Goal: Transaction & Acquisition: Purchase product/service

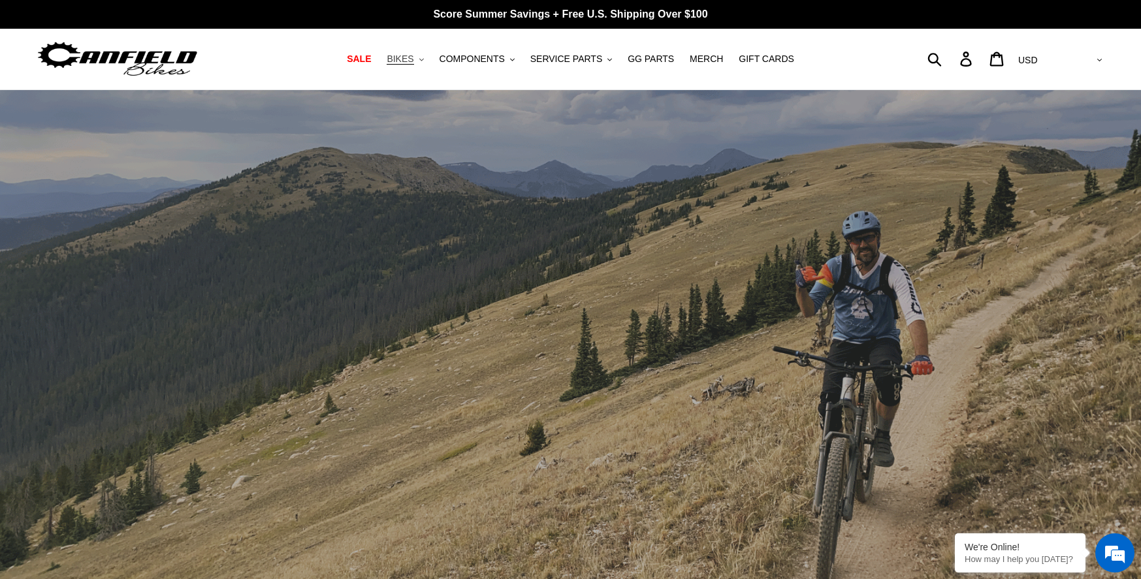
click at [424, 59] on icon ".cls-1{fill:#231f20}" at bounding box center [421, 59] width 5 height 5
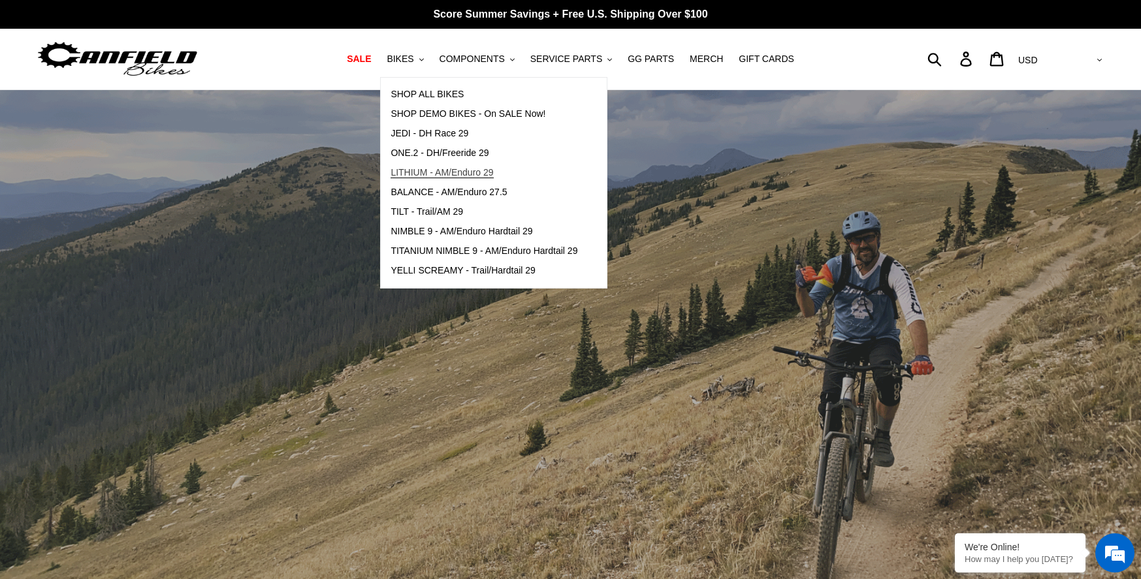
click at [490, 172] on span "LITHIUM - AM/Enduro 29" at bounding box center [441, 172] width 103 height 11
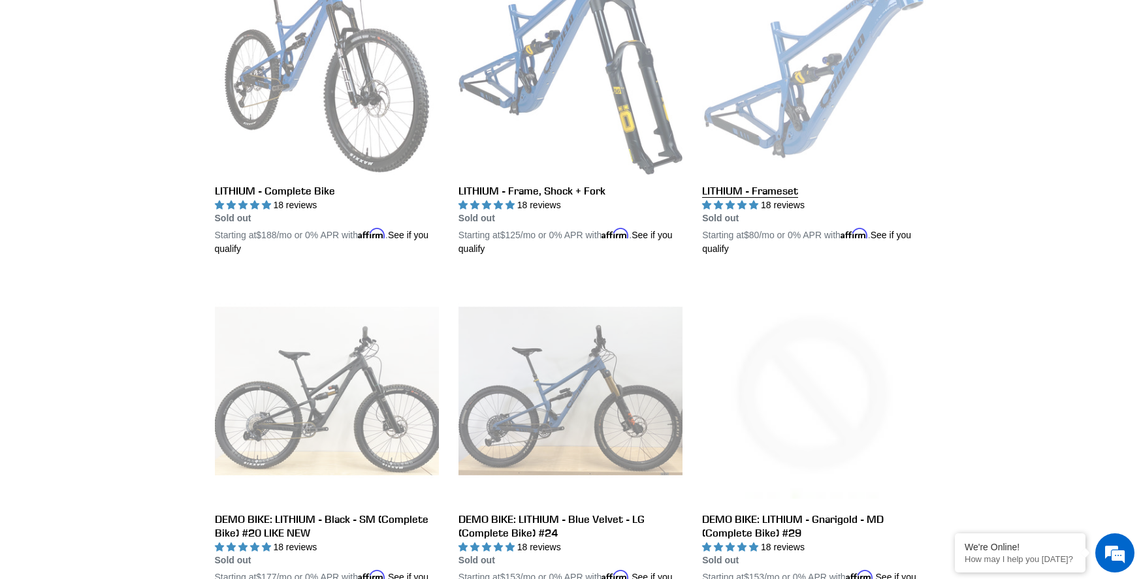
click at [802, 114] on link "LITHIUM - Frameset" at bounding box center [814, 104] width 224 height 306
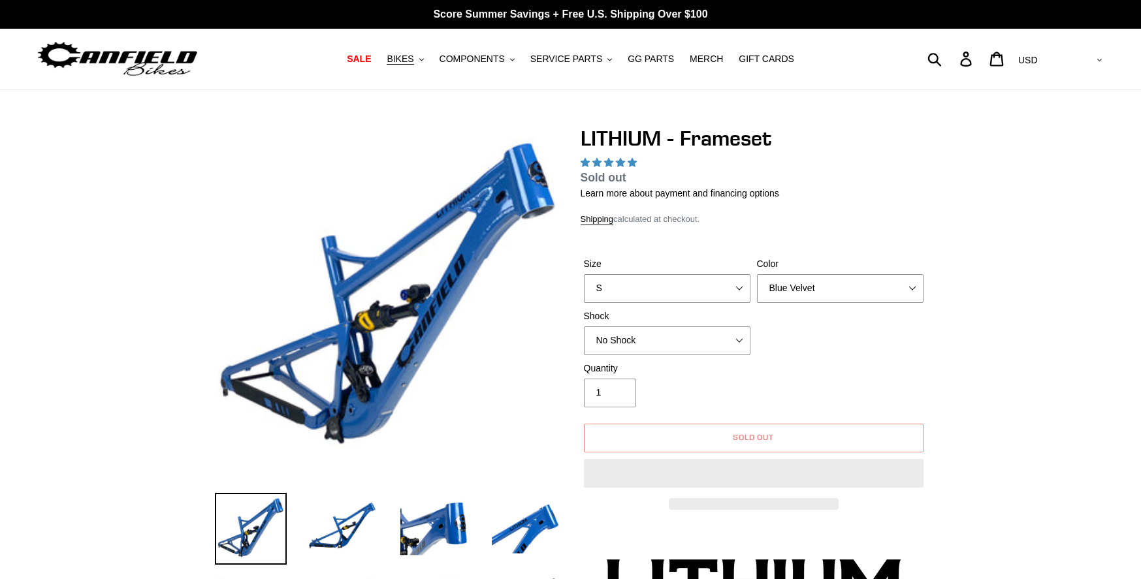
select select "highest-rating"
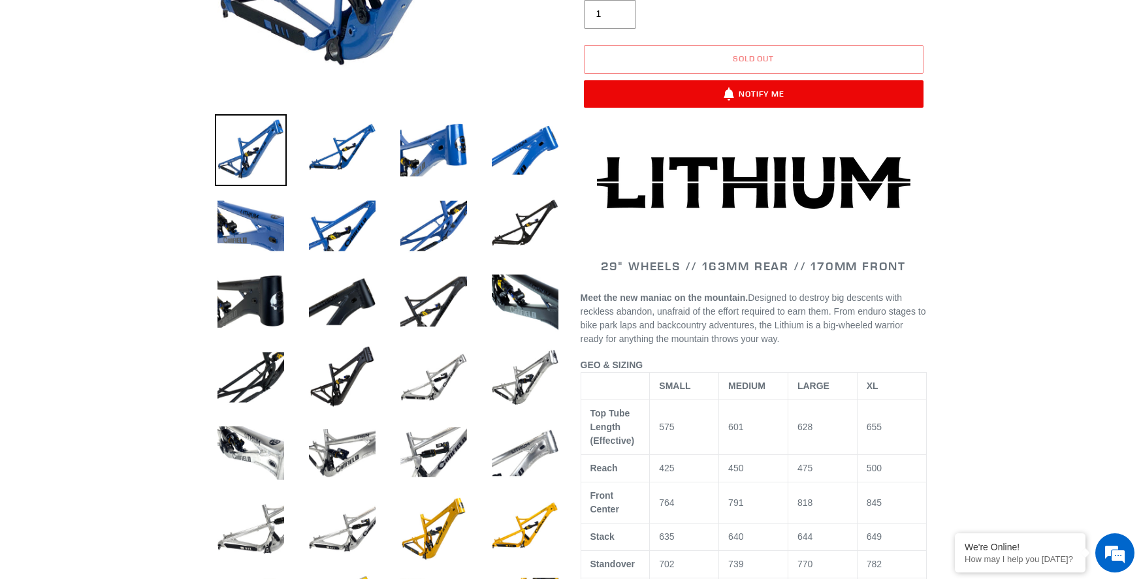
scroll to position [381, 0]
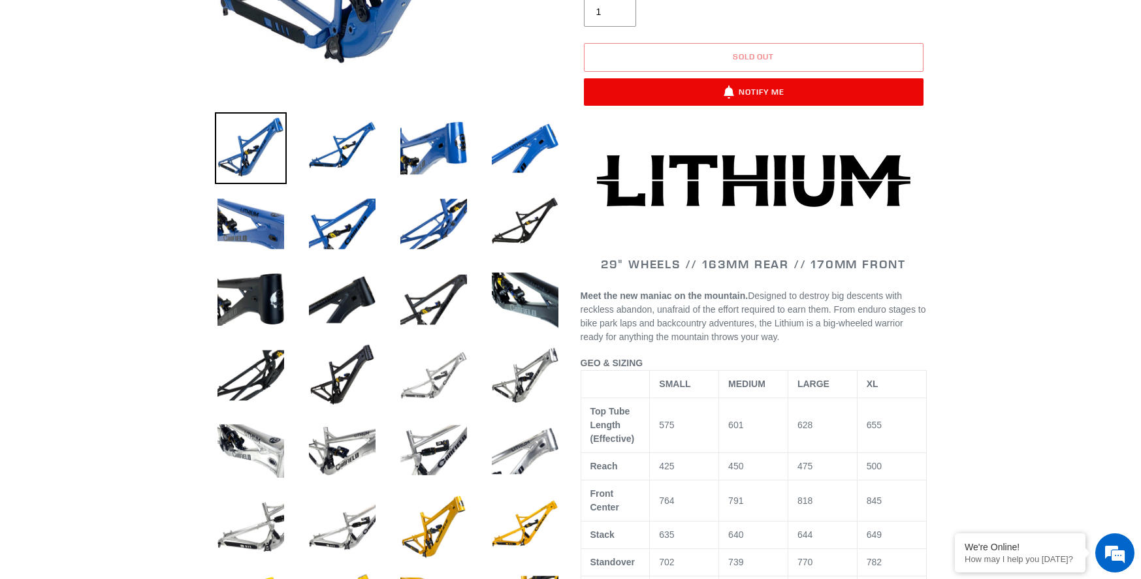
click at [444, 380] on img at bounding box center [434, 376] width 72 height 72
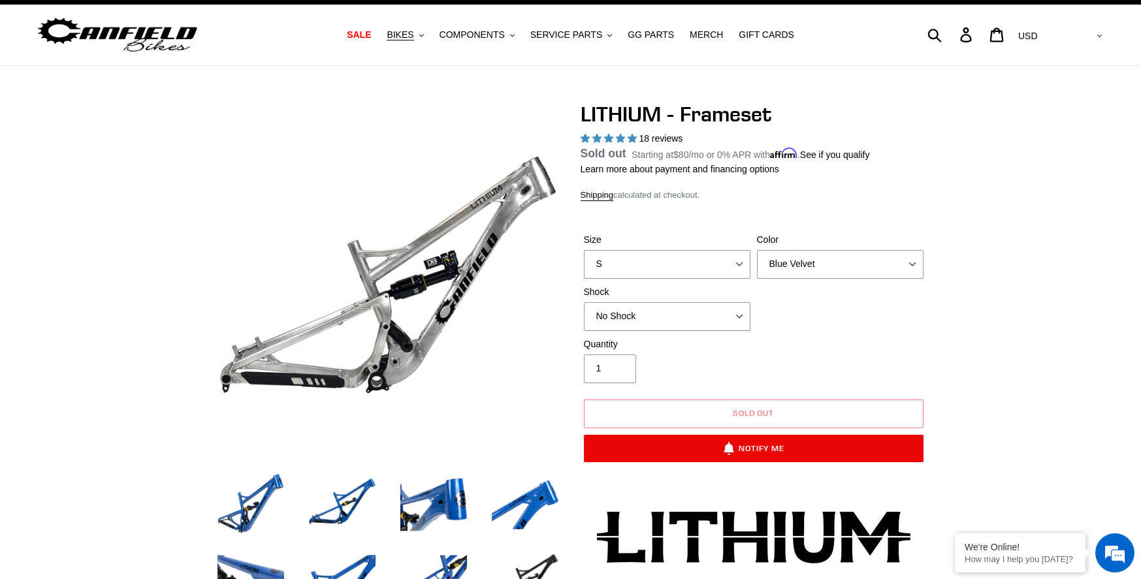
scroll to position [2, 0]
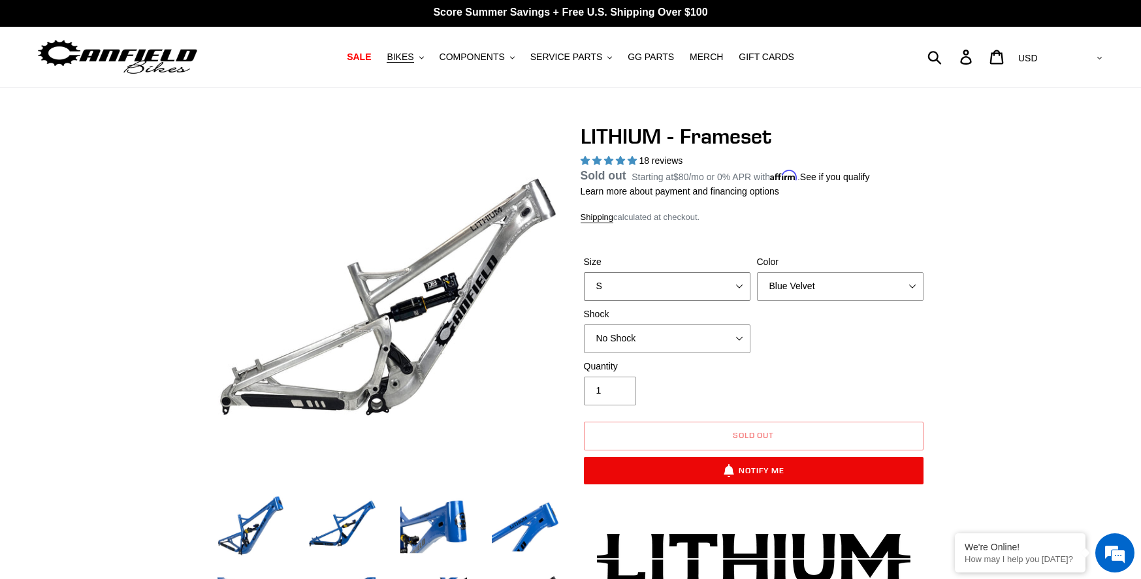
click at [712, 279] on select "S M L XL" at bounding box center [667, 286] width 167 height 29
select select "L"
click at [584, 287] on select "S M L XL" at bounding box center [667, 286] width 167 height 29
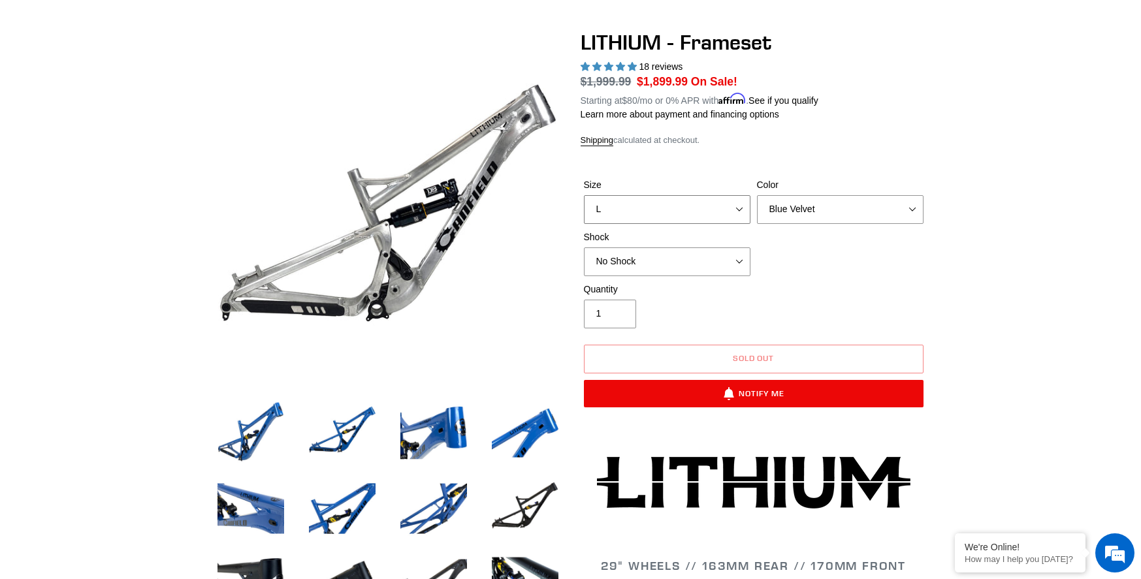
scroll to position [74, 0]
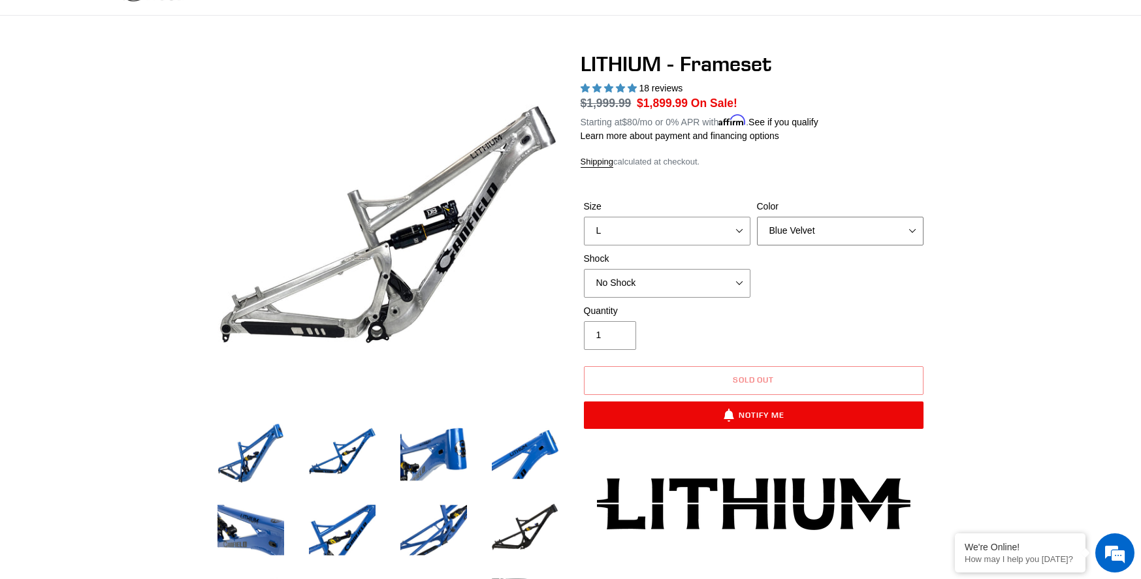
click at [849, 234] on select "Blue Velvet Stealth Black" at bounding box center [840, 231] width 167 height 29
select select "Stealth Black"
click at [757, 217] on select "Blue Velvet Stealth Black" at bounding box center [840, 231] width 167 height 29
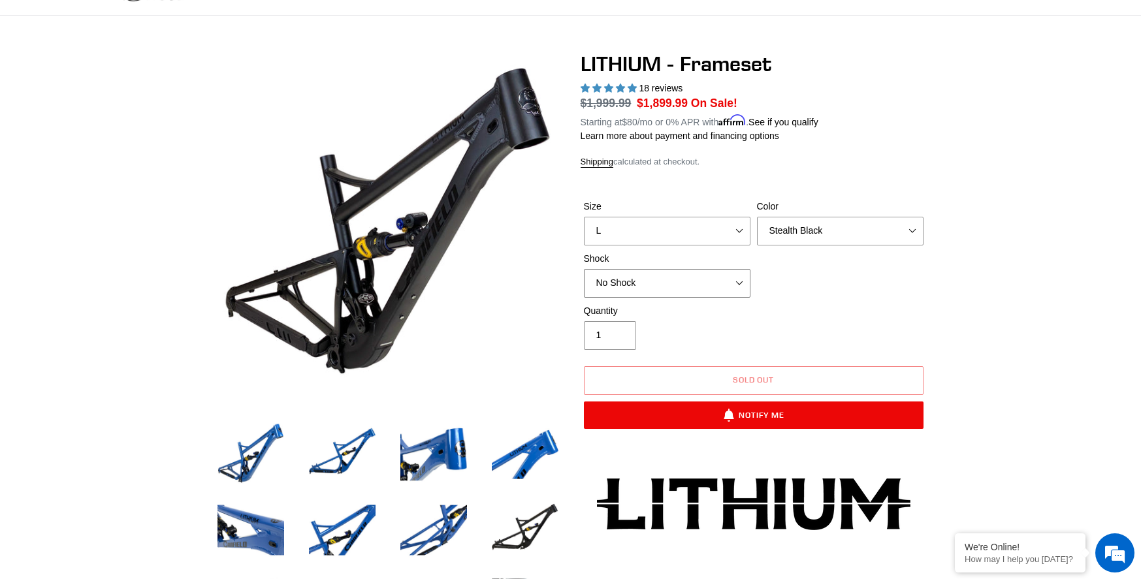
click at [726, 277] on select "No Shock Öhlins TTX2 Air Cane Creek DB Kitsuma Air Fox FLOAT X2 Factory Cane Cr…" at bounding box center [667, 283] width 167 height 29
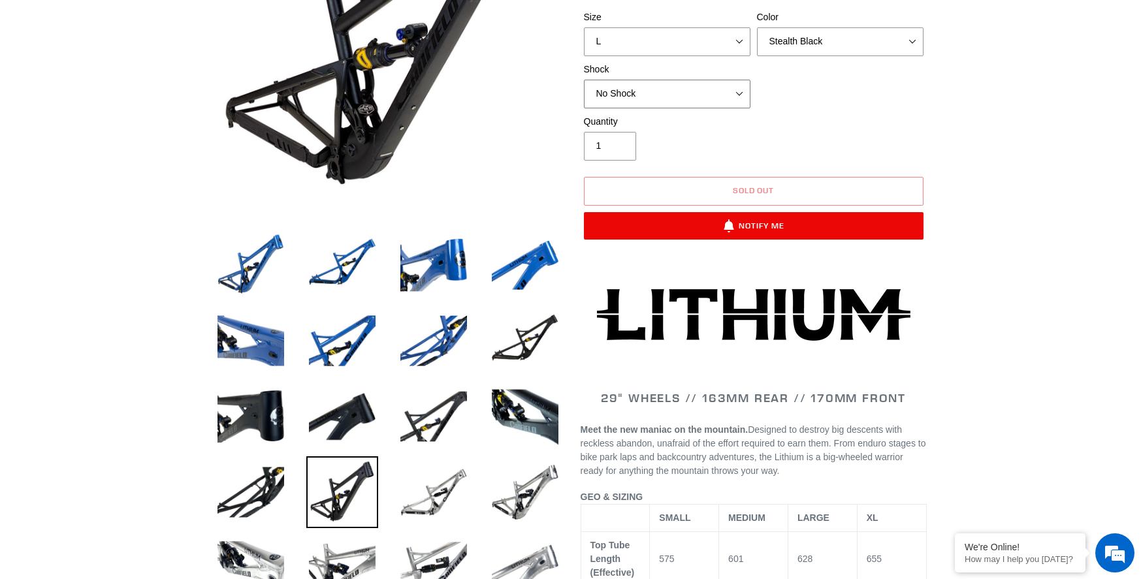
scroll to position [323, 0]
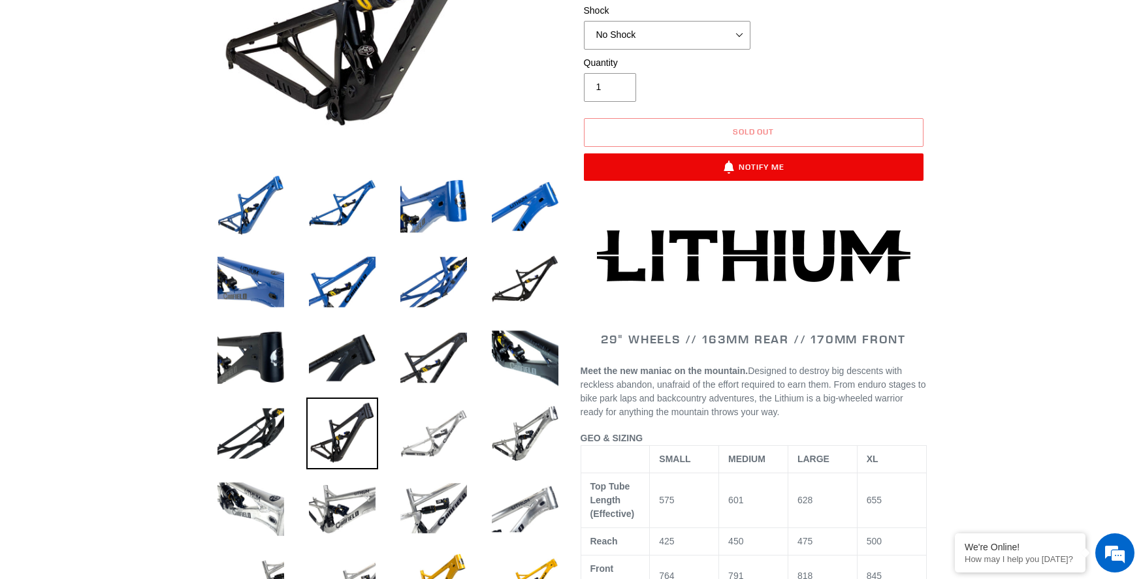
click at [445, 440] on img at bounding box center [434, 434] width 72 height 72
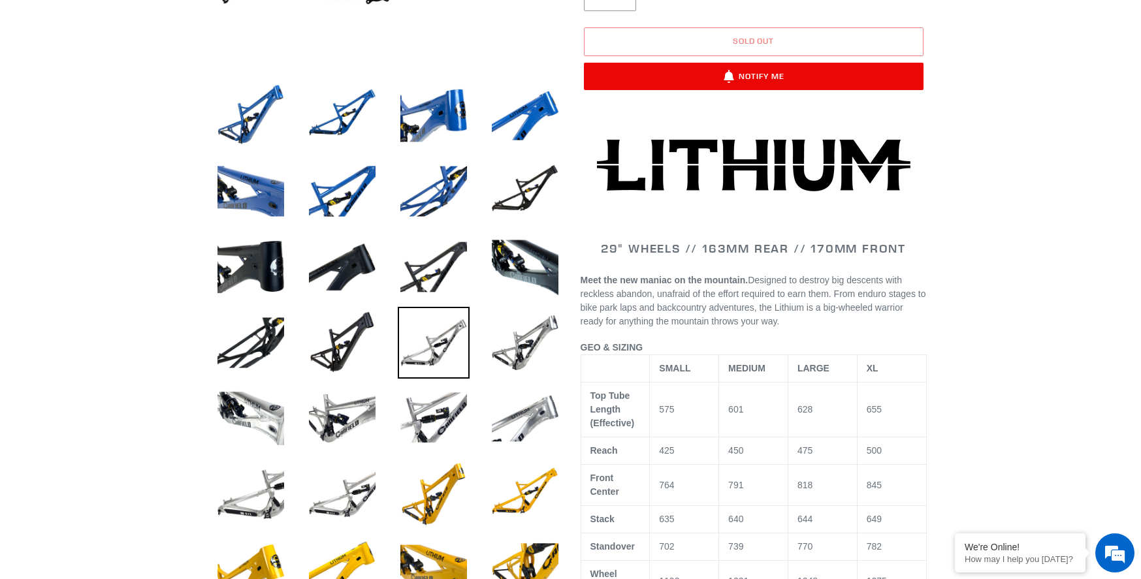
scroll to position [475, 0]
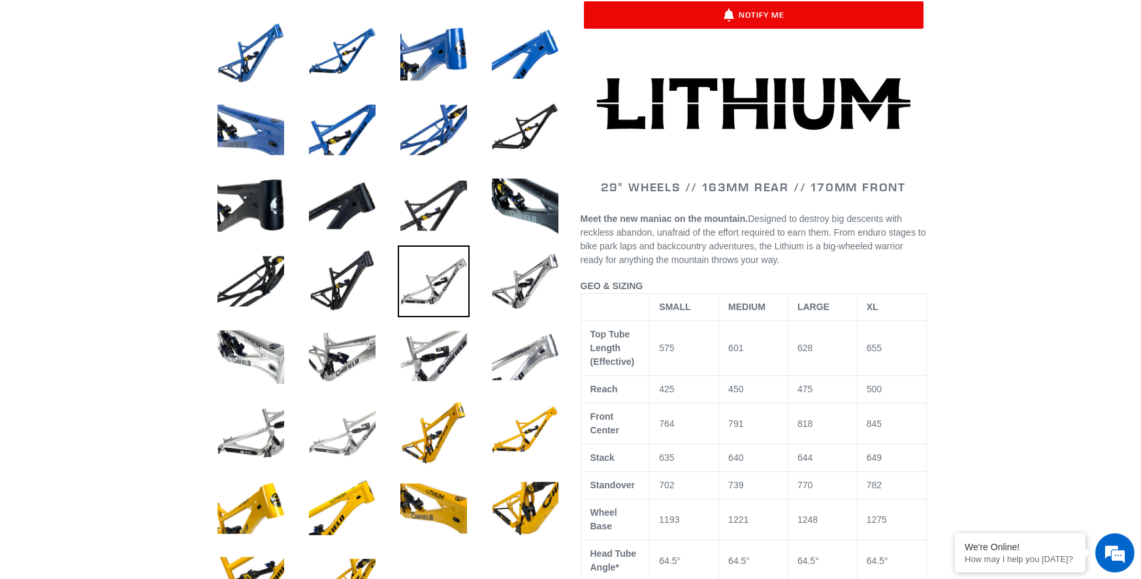
click at [355, 429] on img at bounding box center [342, 433] width 72 height 72
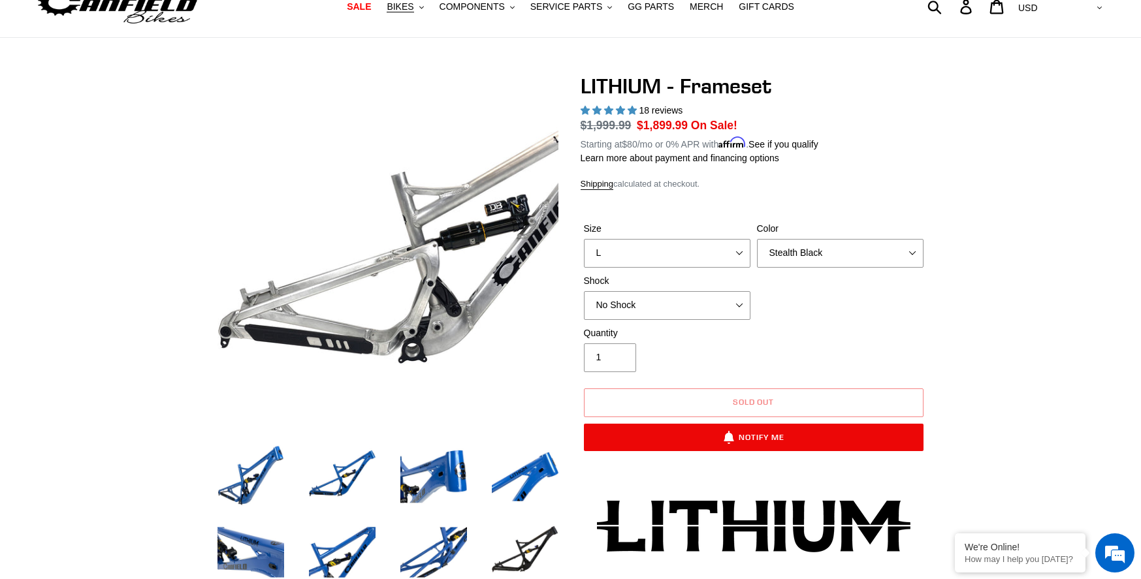
scroll to position [27, 0]
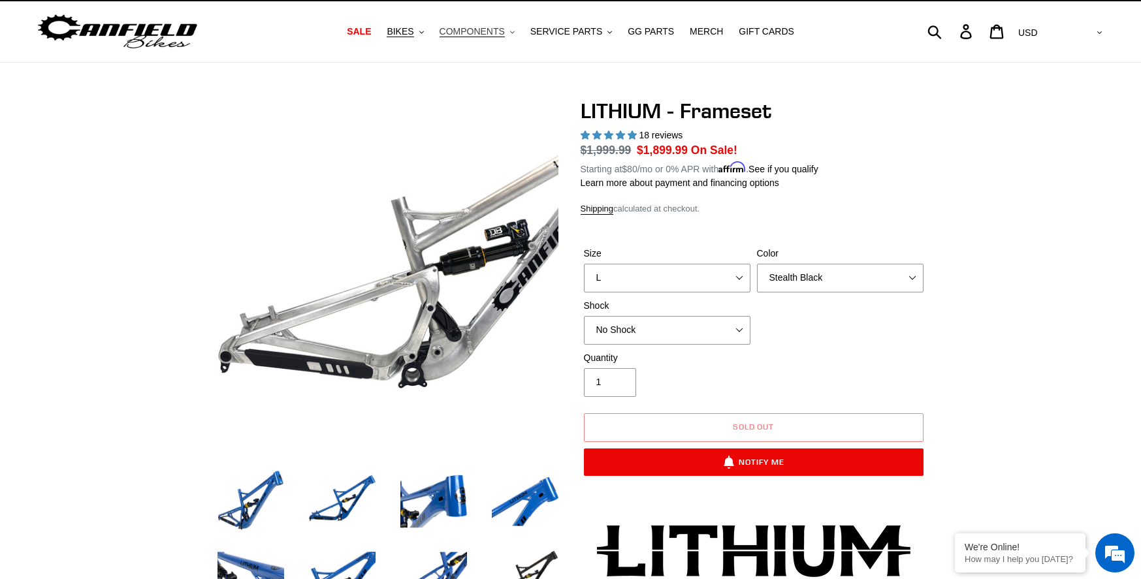
click at [498, 35] on span "COMPONENTS" at bounding box center [471, 31] width 65 height 11
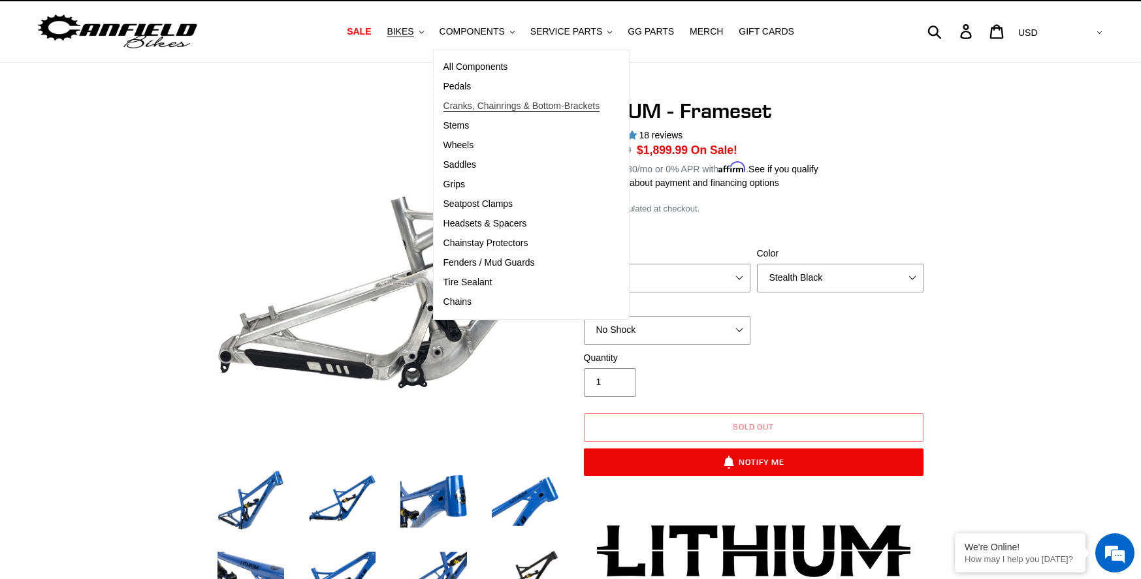
click at [492, 104] on span "Cranks, Chainrings & Bottom-Brackets" at bounding box center [521, 106] width 157 height 11
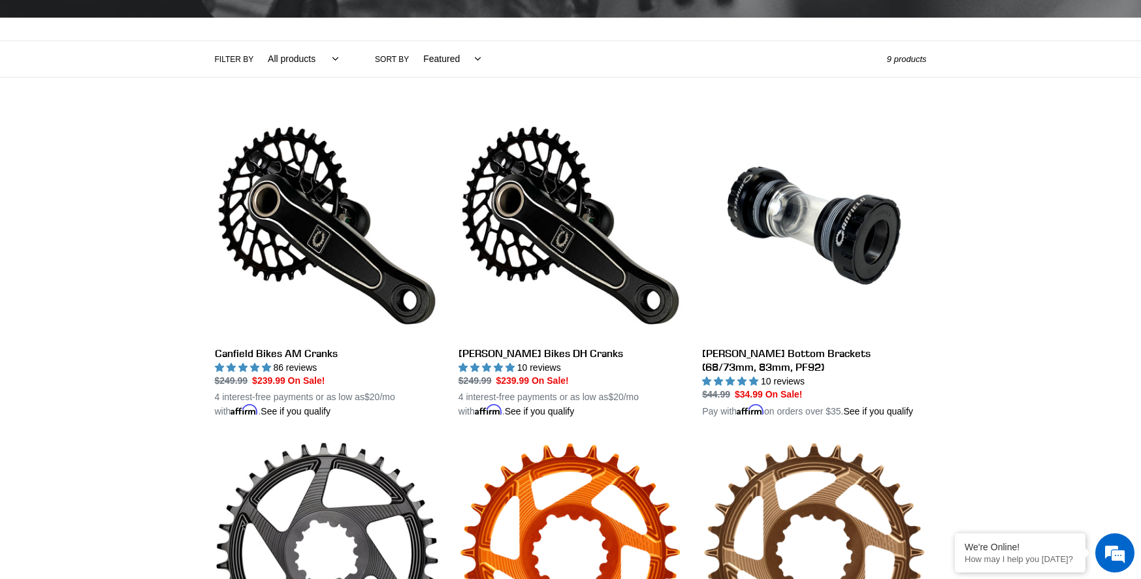
scroll to position [130, 0]
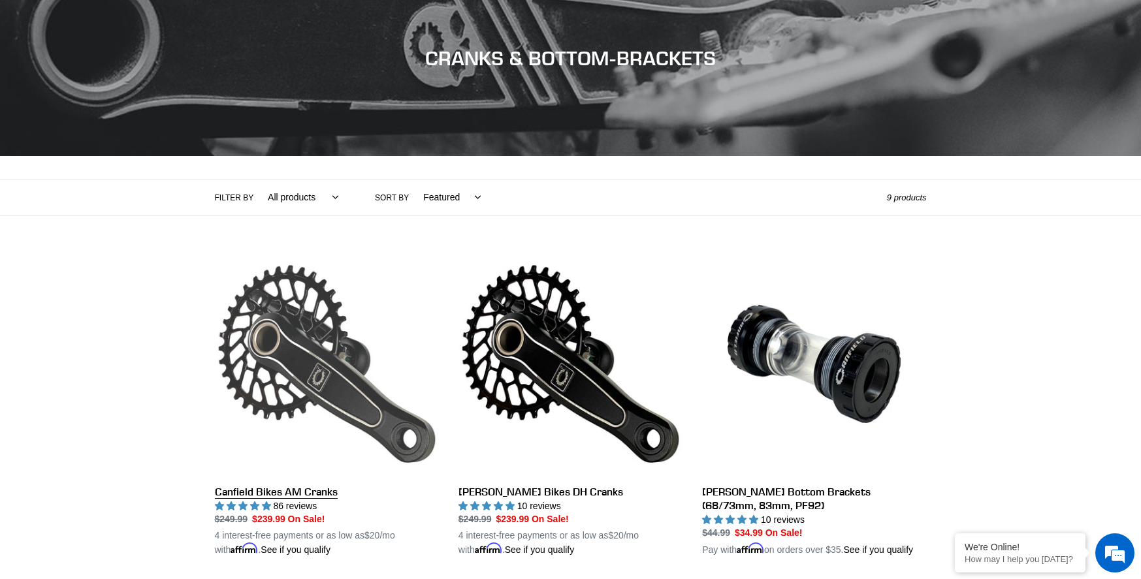
click at [275, 301] on link "Canfield Bikes AM Cranks" at bounding box center [327, 405] width 224 height 306
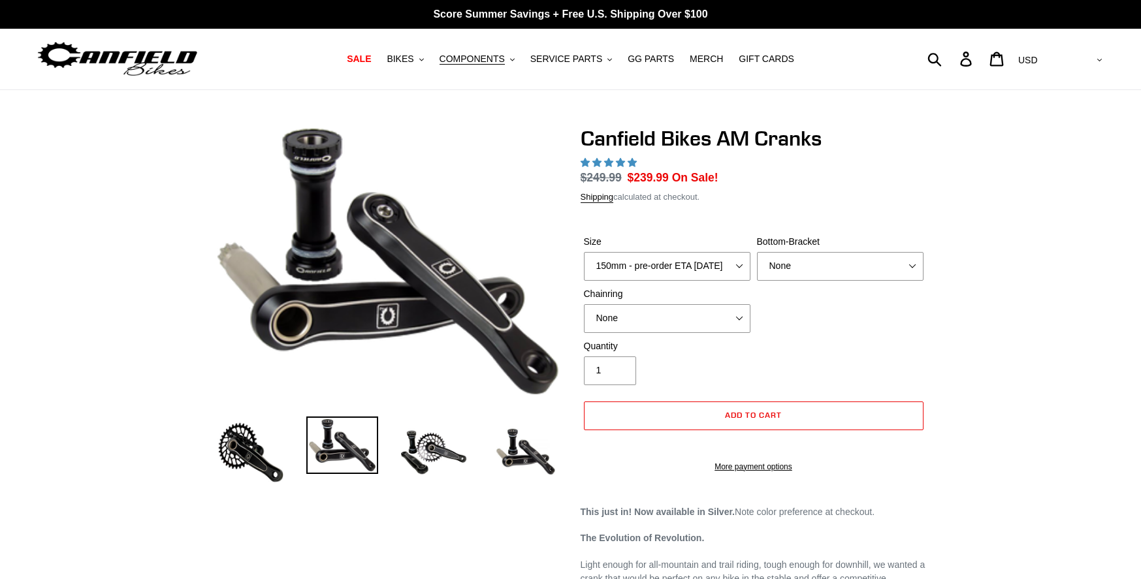
select select "highest-rating"
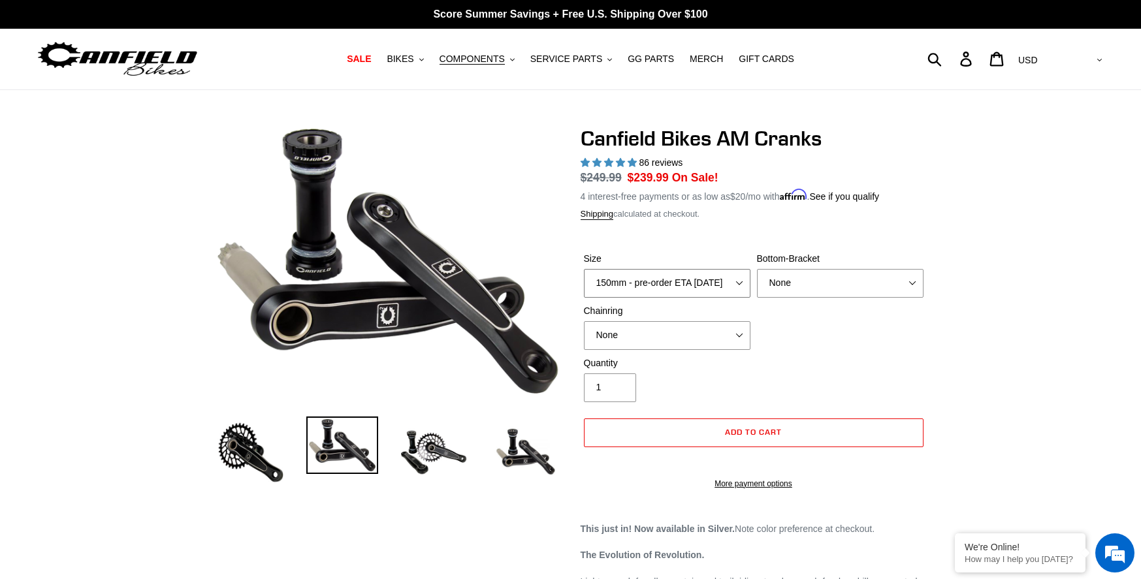
click at [715, 283] on select "150mm - pre-order ETA [DATE] 155mm - pre-order ETA [DATE] 160mm - pre-order ETA…" at bounding box center [667, 283] width 167 height 29
select select "160mm - pre-order ETA [DATE]"
click at [584, 269] on select "150mm - pre-order ETA [DATE] 155mm - pre-order ETA [DATE] 160mm - pre-order ETA…" at bounding box center [667, 283] width 167 height 29
click at [817, 280] on select "None BSA Threaded 68/73mm Press Fit PF92" at bounding box center [840, 283] width 167 height 29
select select "BSA Threaded 68/73mm"
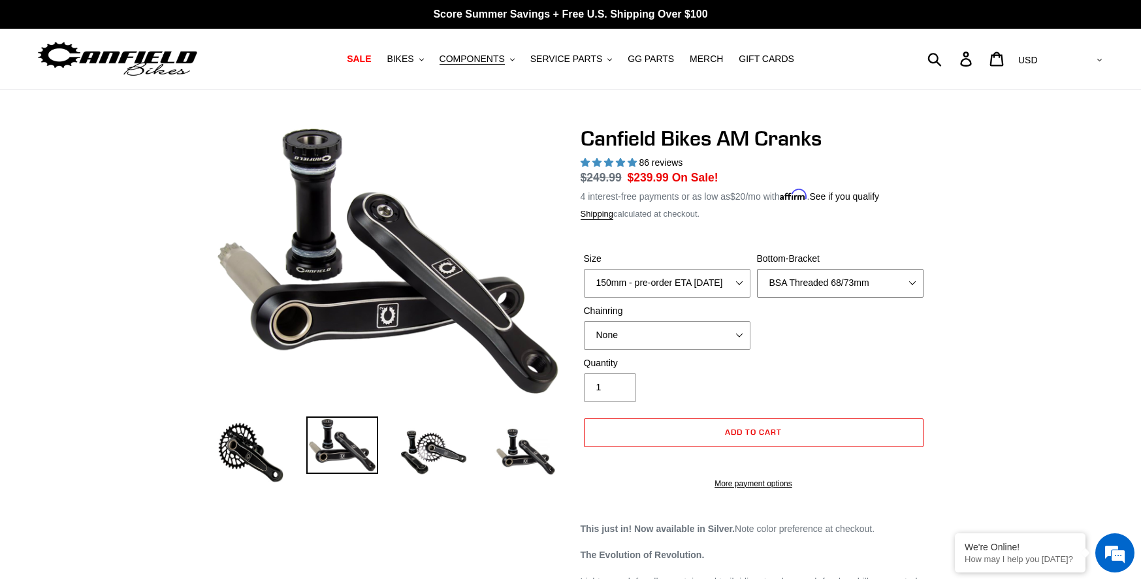
click at [757, 269] on select "None BSA Threaded 68/73mm Press Fit PF92" at bounding box center [840, 283] width 167 height 29
click at [718, 330] on select "None 30t Round (Boost 148) 30t Oval (Boost 148) 32t Round (Boost 148) 32t Oval …" at bounding box center [667, 335] width 167 height 29
select select "34t Round (Boost 148)"
click at [584, 321] on select "None 30t Round (Boost 148) 30t Oval (Boost 148) 32t Round (Boost 148) 32t Oval …" at bounding box center [667, 335] width 167 height 29
click at [910, 345] on div "Size 150mm - pre-order ETA [DATE] 155mm - pre-order ETA [DATE] 160mm - pre-orde…" at bounding box center [754, 304] width 346 height 104
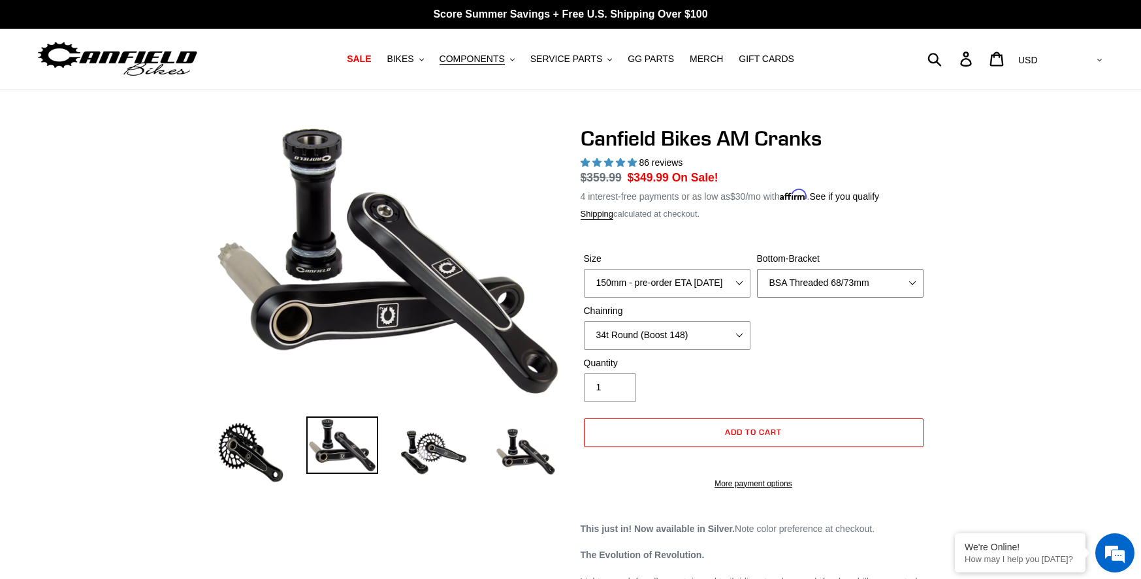
click at [870, 276] on select "None BSA Threaded 68/73mm Press Fit PF92" at bounding box center [840, 283] width 167 height 29
select select "None"
click at [757, 269] on select "None BSA Threaded 68/73mm Press Fit PF92" at bounding box center [840, 283] width 167 height 29
